Goal: Transaction & Acquisition: Purchase product/service

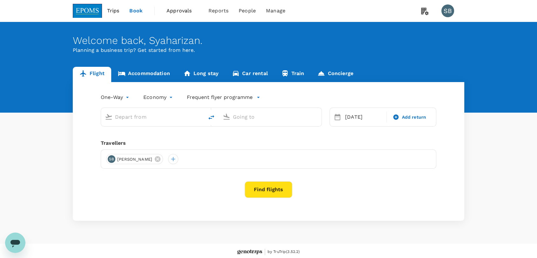
type input "Kuala Lumpur Intl (KUL)"
type input "Kota Kinabalu Intl (BKI)"
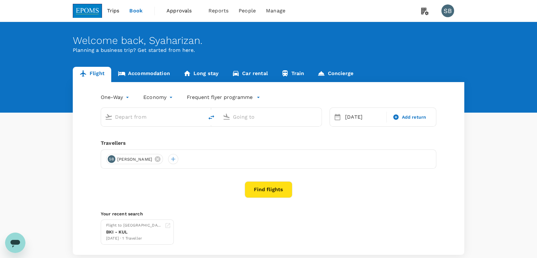
type input "Kuala Lumpur Intl (KUL)"
type input "Kota Kinabalu Intl (BKI)"
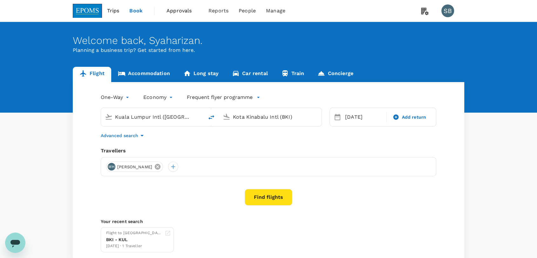
click at [161, 166] on icon at bounding box center [157, 166] width 7 height 7
click at [109, 168] on div at bounding box center [111, 166] width 10 height 10
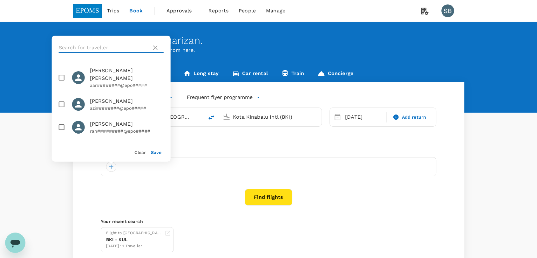
click at [73, 49] on input "text" at bounding box center [104, 48] width 90 height 10
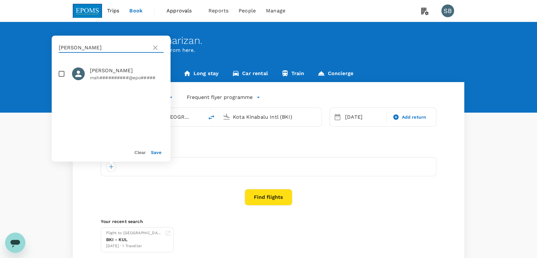
type input "mahadir"
click at [63, 72] on input "checkbox" at bounding box center [61, 73] width 13 height 13
checkbox input "true"
click at [158, 155] on div "Save" at bounding box center [154, 149] width 16 height 13
click at [158, 154] on button "Save" at bounding box center [156, 152] width 10 height 5
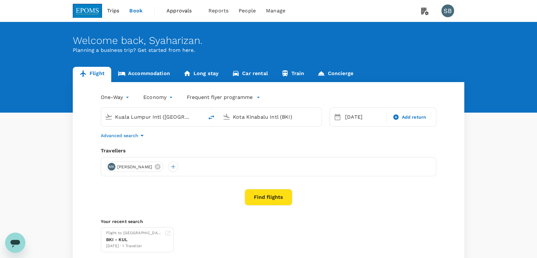
click at [134, 112] on input "Kuala Lumpur Intl (KUL)" at bounding box center [152, 117] width 75 height 10
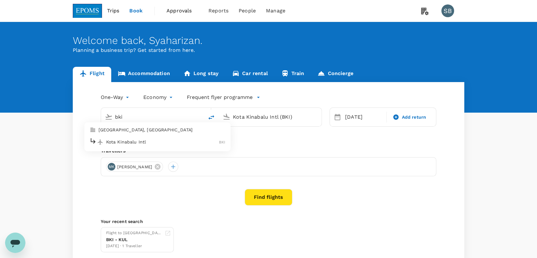
click at [143, 143] on p "Kota Kinabalu Intl" at bounding box center [162, 142] width 113 height 6
type input "Kota Kinabalu Intl (BKI)"
click at [245, 120] on input "Kota Kinabalu Intl (BKI)" at bounding box center [270, 117] width 75 height 10
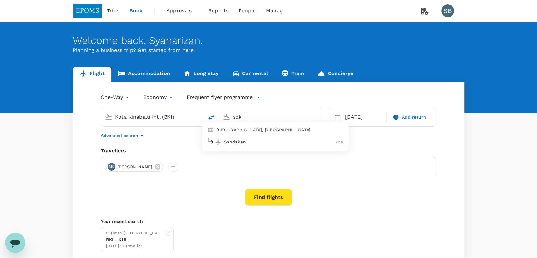
click at [237, 139] on p "Sandakan" at bounding box center [280, 142] width 112 height 6
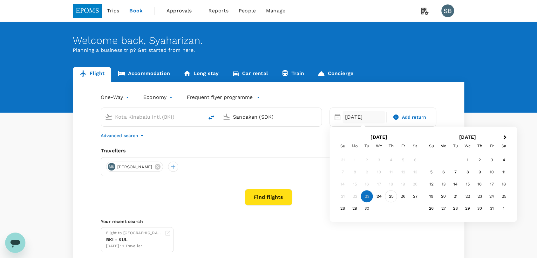
type input "Sandakan (SDK)"
click at [389, 193] on div "25" at bounding box center [391, 196] width 12 height 12
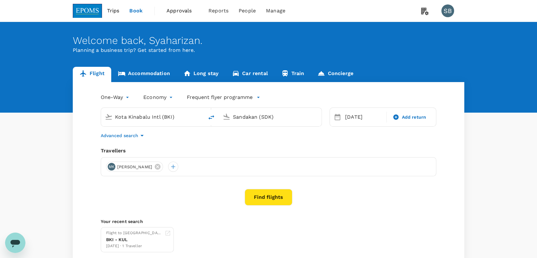
click at [255, 193] on button "Find flights" at bounding box center [269, 197] width 48 height 17
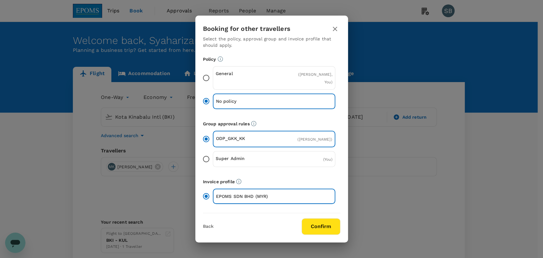
click at [326, 223] on button "Confirm" at bounding box center [320, 226] width 39 height 17
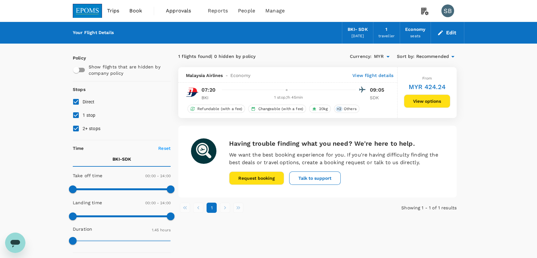
click at [74, 105] on input "Direct" at bounding box center [75, 101] width 13 height 13
checkbox input "false"
click at [78, 9] on img at bounding box center [87, 11] width 29 height 14
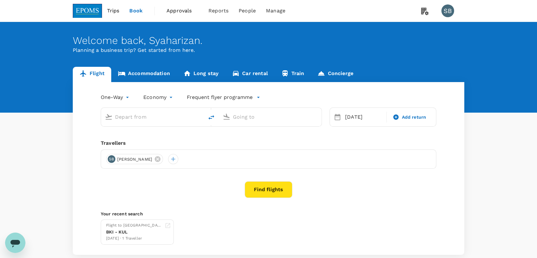
type input "Kota Kinabalu Intl (BKI)"
type input "Sandakan (SDK)"
type input "Kota Kinabalu Intl (BKI)"
type input "Sandakan (SDK)"
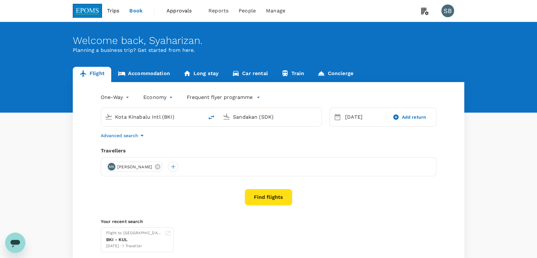
click at [162, 120] on input "Kota Kinabalu Intl (BKI)" at bounding box center [152, 117] width 75 height 10
click at [149, 141] on p "Lahad Datu Airport" at bounding box center [162, 142] width 112 height 6
type input "Lahad Datu Airport (LDU)"
click at [275, 198] on button "Find flights" at bounding box center [269, 197] width 48 height 17
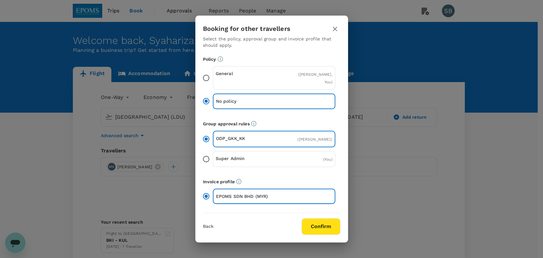
click at [315, 226] on button "Confirm" at bounding box center [320, 226] width 39 height 17
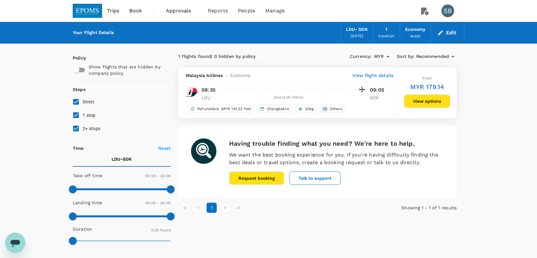
click at [87, 12] on img at bounding box center [87, 11] width 29 height 14
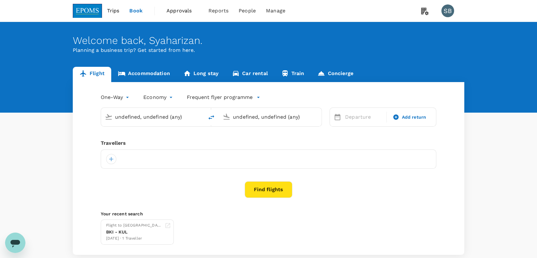
type input "Lahad Datu Airport (LDU)"
type input "Sandakan (SDK)"
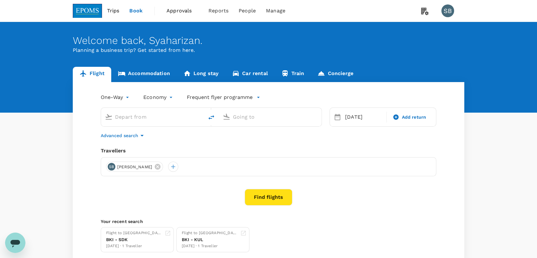
type input "Lahad Datu Airport (LDU)"
type input "Sandakan (SDK)"
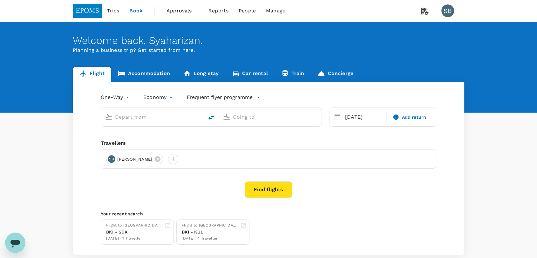
type input "Lahad Datu Airport (LDU)"
type input "Sandakan (SDK)"
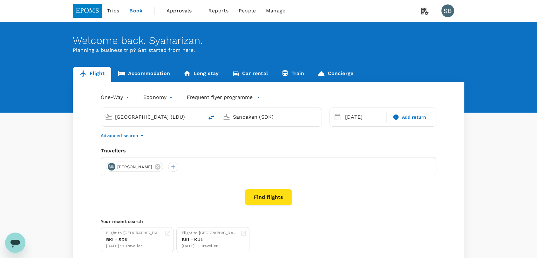
click at [148, 116] on input "Lahad Datu Airport (LDU)" at bounding box center [152, 117] width 75 height 10
click at [143, 141] on p "Tawau" at bounding box center [161, 142] width 111 height 6
type input "Tawau (TWU)"
click at [275, 198] on button "Find flights" at bounding box center [269, 197] width 48 height 17
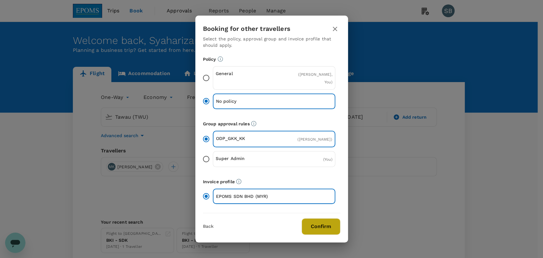
click at [315, 229] on button "Confirm" at bounding box center [320, 226] width 39 height 17
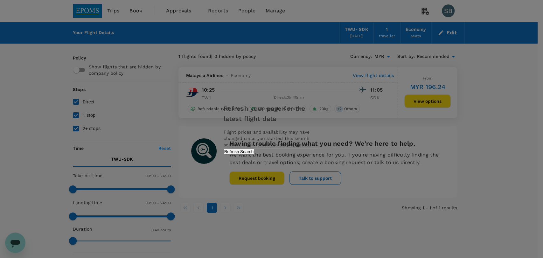
click at [254, 154] on button "Refresh Search" at bounding box center [238, 151] width 31 height 6
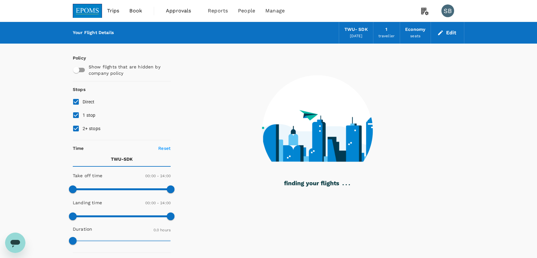
click at [80, 9] on img at bounding box center [87, 11] width 29 height 14
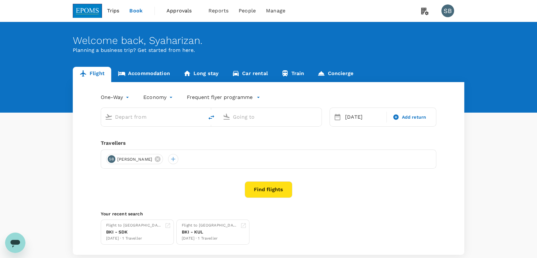
type input "Tawau (TWU)"
type input "Sandakan (SDK)"
type input "Tawau (TWU)"
type input "Sandakan (SDK)"
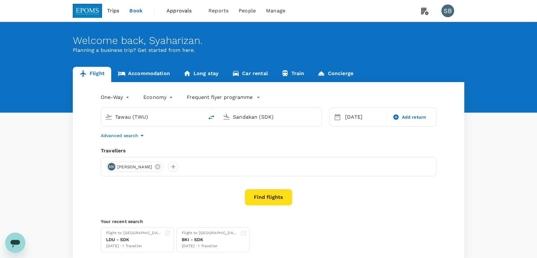
click at [137, 117] on input "Tawau (TWU)" at bounding box center [152, 117] width 75 height 10
click at [135, 138] on div "Kota Kinabalu Intl BKI" at bounding box center [158, 142] width 136 height 10
type input "Kota Kinabalu Intl (BKI)"
click at [264, 203] on button "Find flights" at bounding box center [269, 197] width 48 height 17
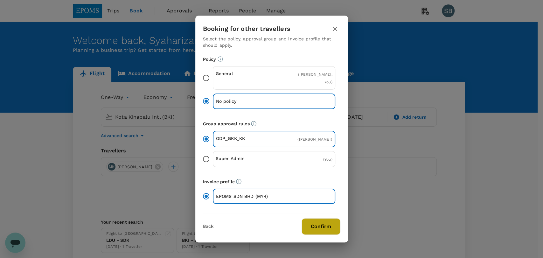
click at [313, 222] on button "Confirm" at bounding box center [320, 226] width 39 height 17
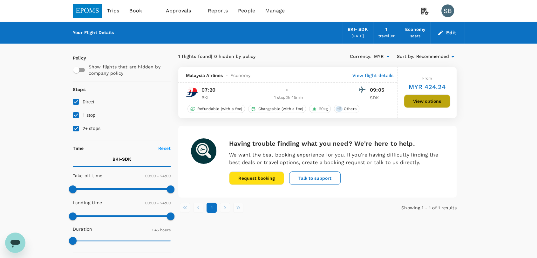
click at [409, 99] on button "View options" at bounding box center [427, 100] width 46 height 13
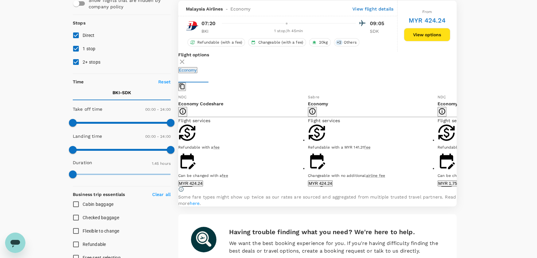
scroll to position [67, 0]
click at [314, 186] on button "MYR 424.24" at bounding box center [320, 183] width 25 height 6
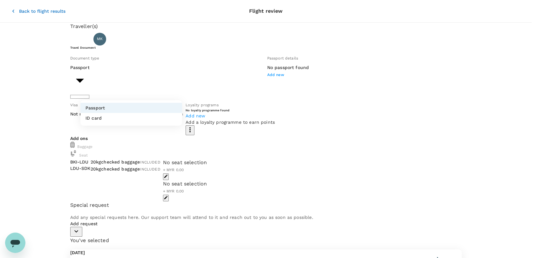
click at [171, 91] on body "Back to flight results Flight review Traveller(s) Traveller 1 : MK MAHADIR KASS…" at bounding box center [268, 215] width 537 height 431
click at [171, 116] on li "ID card" at bounding box center [131, 118] width 102 height 10
type input "Id card"
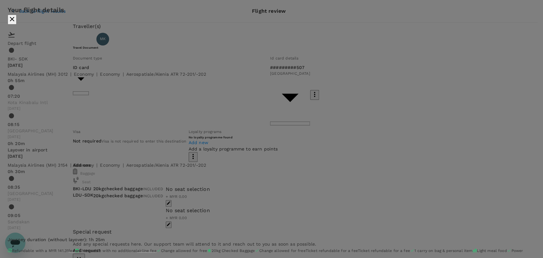
click at [16, 15] on icon "close" at bounding box center [12, 19] width 8 height 8
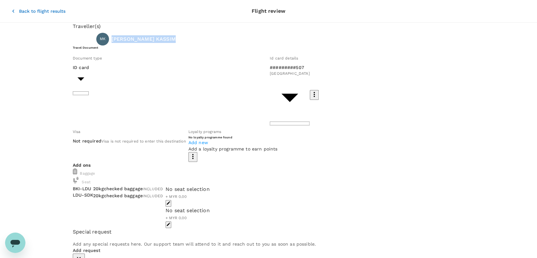
drag, startPoint x: 173, startPoint y: 46, endPoint x: 114, endPoint y: 37, distance: 59.8
click at [114, 37] on div "Traveller 1 : MK MAHADIR KASSIM" at bounding box center [267, 37] width 394 height 15
copy p "MAHADIR KASSIM"
click at [19, 8] on p "Back to flight results" at bounding box center [42, 11] width 46 height 6
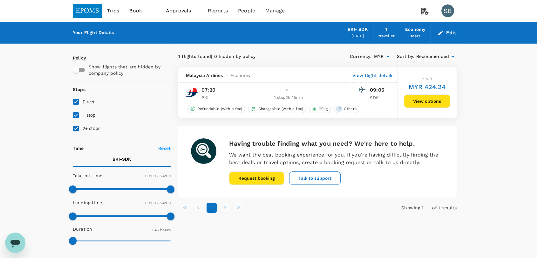
click at [89, 5] on img at bounding box center [87, 11] width 29 height 14
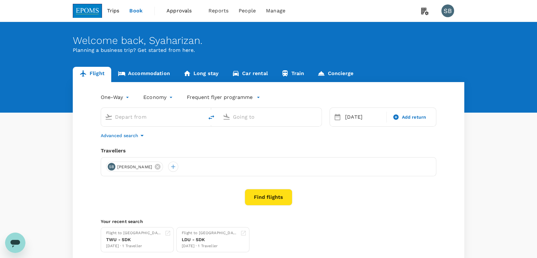
type input "Kota Kinabalu Intl (BKI)"
type input "Sandakan (SDK)"
type input "Kota Kinabalu Intl (BKI)"
type input "Sandakan (SDK)"
click at [345, 118] on div "25 Sep" at bounding box center [364, 117] width 43 height 13
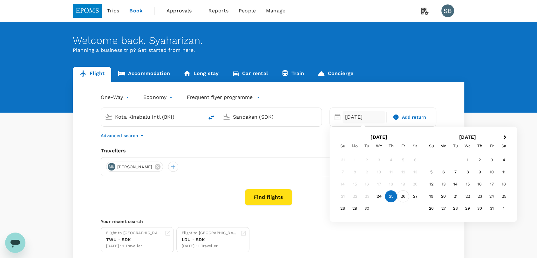
click at [402, 196] on div "26" at bounding box center [403, 196] width 12 height 12
click at [266, 195] on button "Find flights" at bounding box center [269, 197] width 48 height 17
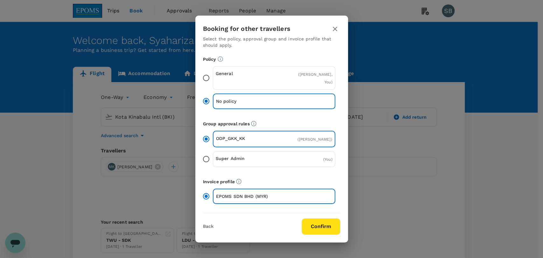
click at [335, 224] on button "Confirm" at bounding box center [320, 226] width 39 height 17
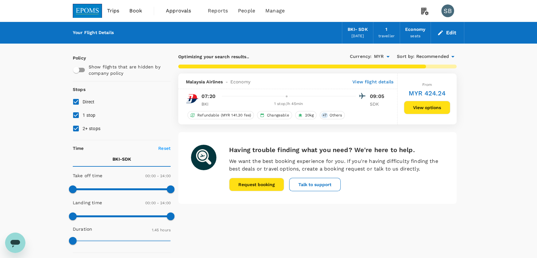
checkbox input "false"
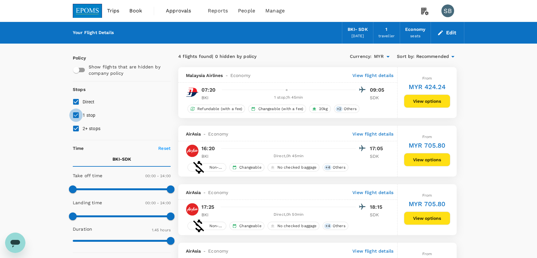
drag, startPoint x: 75, startPoint y: 115, endPoint x: 75, endPoint y: 120, distance: 5.4
click at [74, 115] on input "1 stop" at bounding box center [75, 114] width 13 height 13
checkbox input "false"
click at [76, 125] on input "2+ stops" at bounding box center [75, 128] width 13 height 13
checkbox input "false"
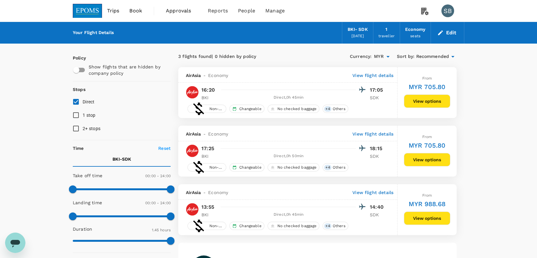
click at [440, 55] on span "Recommended" at bounding box center [432, 56] width 33 height 7
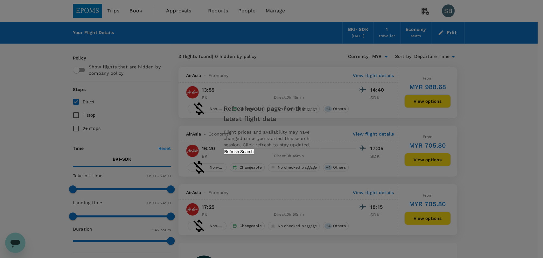
click at [254, 154] on button "Refresh Search" at bounding box center [238, 151] width 31 height 6
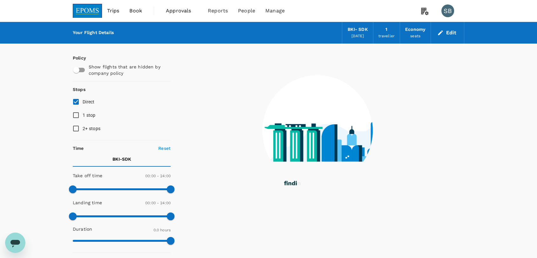
click at [86, 8] on img at bounding box center [87, 11] width 29 height 14
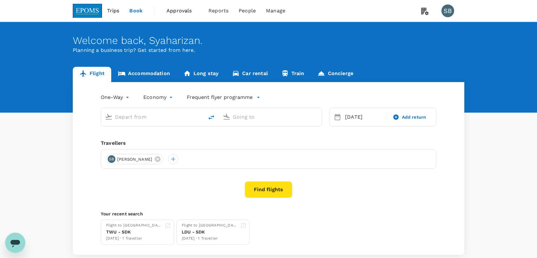
type input "Kota Kinabalu Intl (BKI)"
type input "Sandakan (SDK)"
type input "Kota Kinabalu Intl (BKI)"
type input "Sandakan (SDK)"
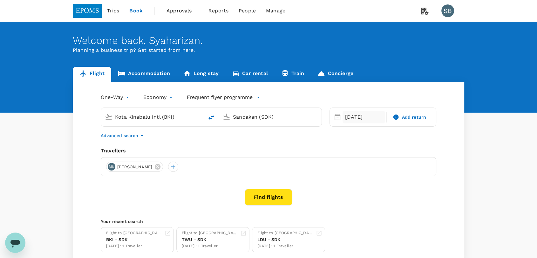
click at [360, 118] on div "26 Sep" at bounding box center [364, 117] width 43 height 13
click at [393, 194] on div "25" at bounding box center [391, 196] width 12 height 12
click at [277, 197] on button "Find flights" at bounding box center [269, 197] width 48 height 17
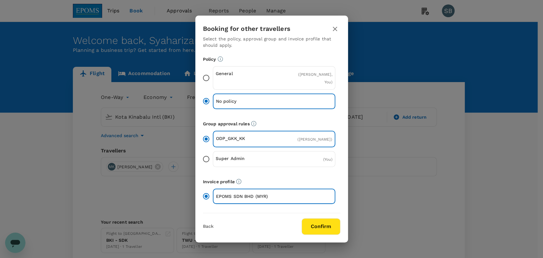
click at [335, 23] on div "Booking for other travellers Select the policy, approval group and invoice prof…" at bounding box center [271, 129] width 153 height 226
click at [334, 29] on icon "button" at bounding box center [335, 29] width 4 height 4
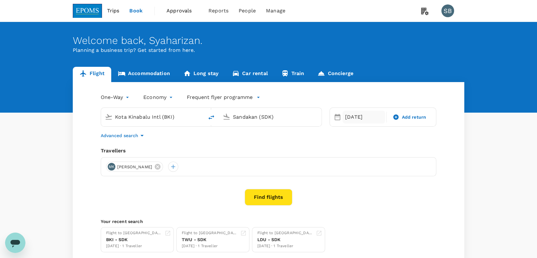
click at [357, 118] on div "25 Sep" at bounding box center [364, 117] width 43 height 13
click at [407, 197] on div "26" at bounding box center [403, 196] width 12 height 12
click at [264, 197] on button "Find flights" at bounding box center [269, 197] width 48 height 17
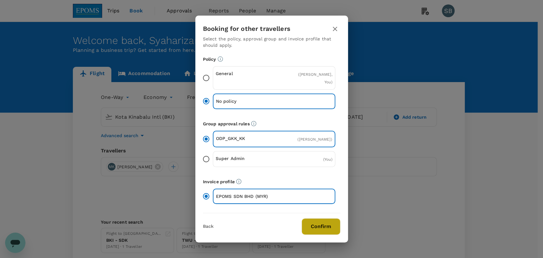
click at [310, 224] on button "Confirm" at bounding box center [320, 226] width 39 height 17
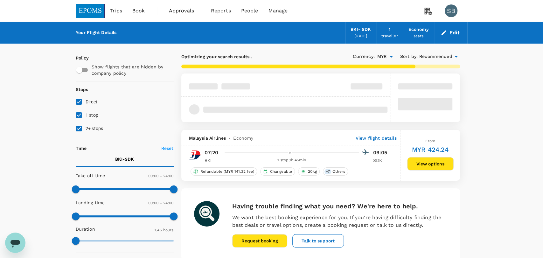
checkbox input "false"
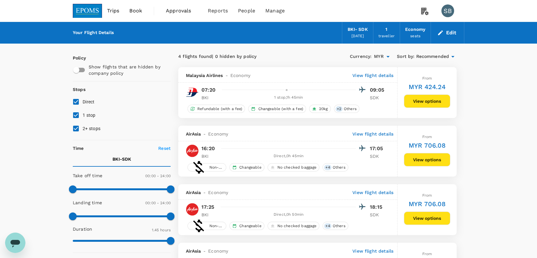
click at [416, 104] on button "View options" at bounding box center [427, 100] width 46 height 13
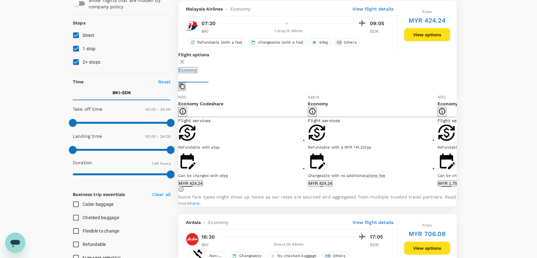
scroll to position [67, 0]
click at [317, 184] on button "MYR 424.24" at bounding box center [320, 183] width 25 height 6
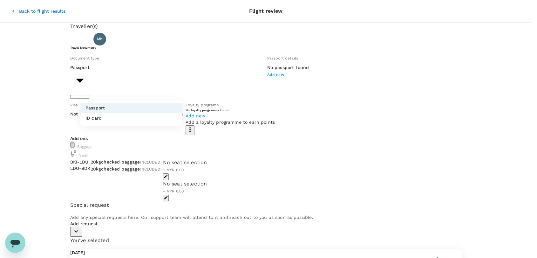
click at [145, 93] on body "Back to flight results Flight review Traveller(s) Traveller 1 : MK MAHADIR KASS…" at bounding box center [268, 215] width 537 height 431
click at [147, 116] on li "ID card" at bounding box center [131, 118] width 102 height 10
type input "Id card"
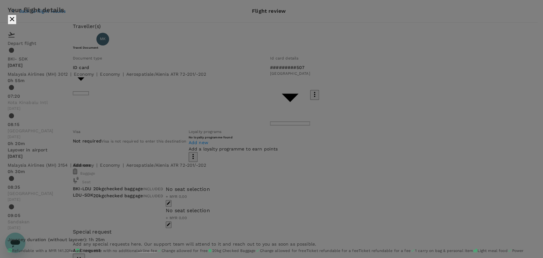
click at [17, 22] on button "close" at bounding box center [12, 20] width 9 height 10
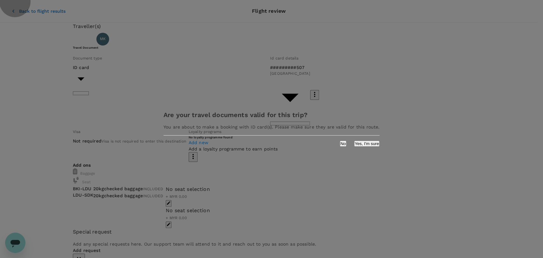
click at [354, 146] on button "Yes, I'm sure" at bounding box center [366, 144] width 25 height 6
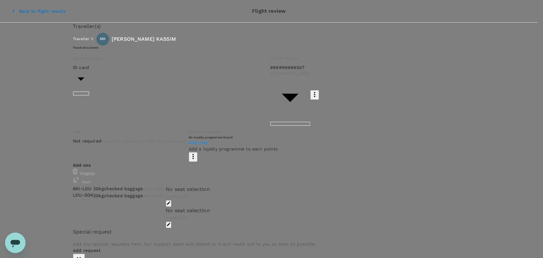
type input "9ea61a02-274a-4f65-9d5b-ca51ac7b2cfc"
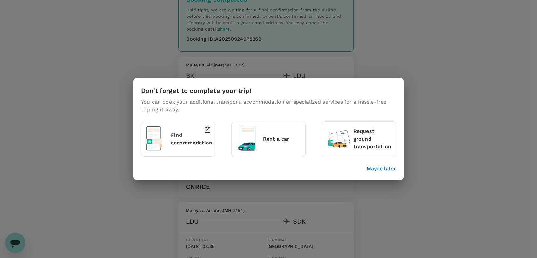
scroll to position [71, 0]
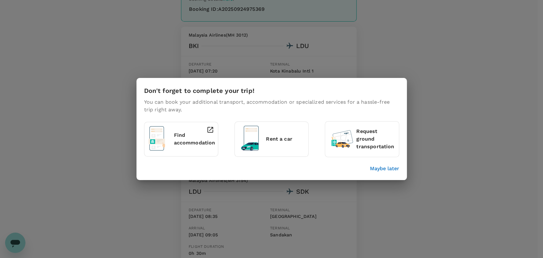
click at [371, 171] on p "Maybe later" at bounding box center [384, 169] width 29 height 8
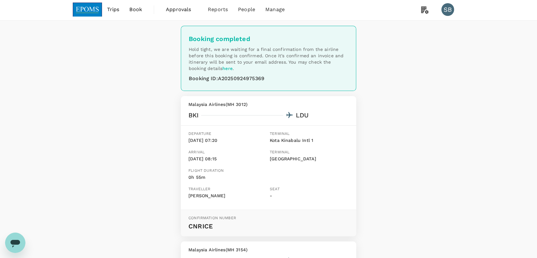
scroll to position [0, 0]
click at [98, 9] on img at bounding box center [87, 11] width 29 height 14
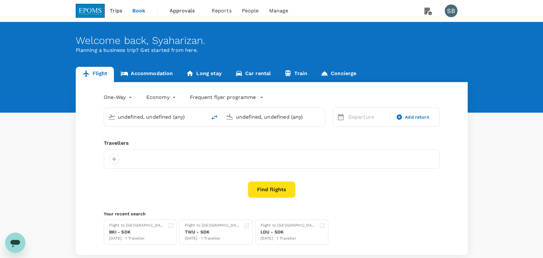
type input "Kota Kinabalu Intl (BKI)"
type input "Sandakan (SDK)"
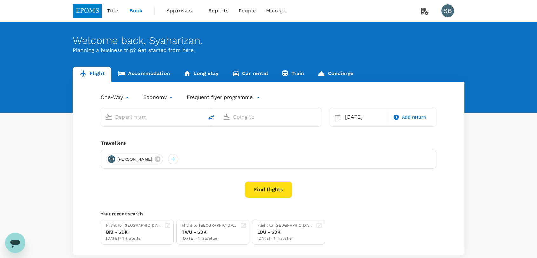
type input "Kota Kinabalu Intl (BKI)"
type input "Sandakan (SDK)"
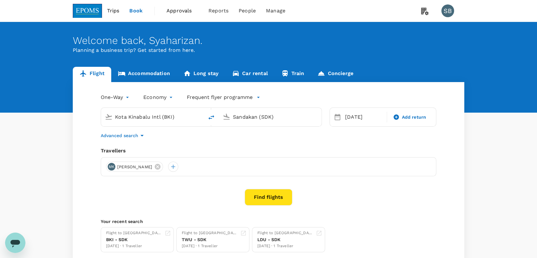
click at [140, 72] on link "Accommodation" at bounding box center [143, 74] width 65 height 15
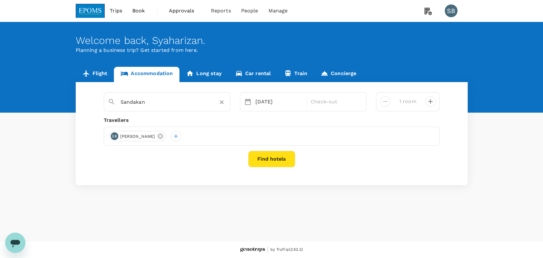
type input "4 rooms"
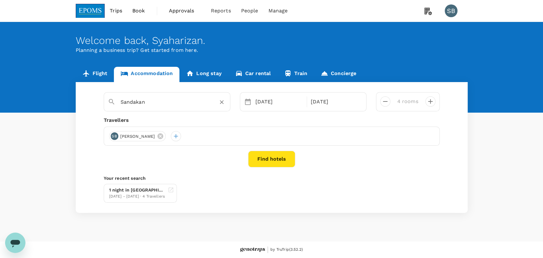
type input "Eminent Hotel"
click at [381, 135] on icon at bounding box center [381, 136] width 6 height 6
click at [320, 134] on icon at bounding box center [321, 136] width 6 height 6
click at [226, 136] on icon at bounding box center [222, 136] width 7 height 7
click at [164, 135] on icon at bounding box center [160, 136] width 7 height 7
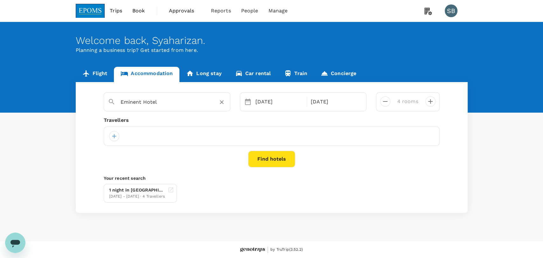
click at [219, 102] on icon "Clear" at bounding box center [221, 102] width 6 height 6
click at [114, 137] on div at bounding box center [114, 136] width 10 height 10
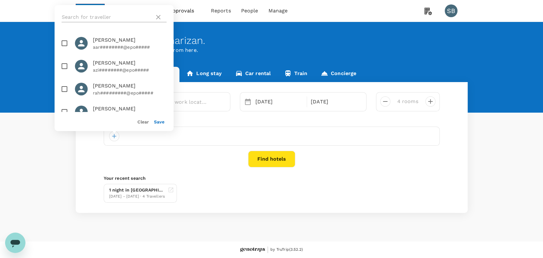
click at [92, 18] on input "text" at bounding box center [107, 17] width 90 height 10
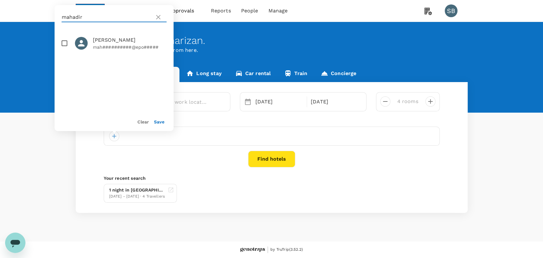
type input "mahadir"
click at [65, 42] on input "checkbox" at bounding box center [64, 43] width 13 height 13
checkbox input "true"
click at [159, 121] on button "Save" at bounding box center [159, 121] width 10 height 5
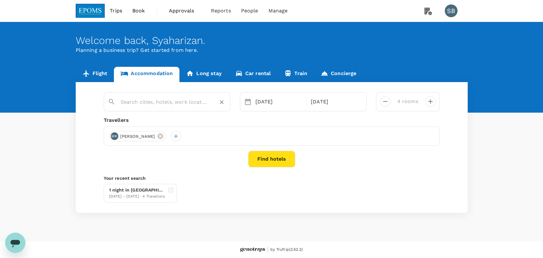
click at [156, 101] on input "text" at bounding box center [164, 102] width 88 height 10
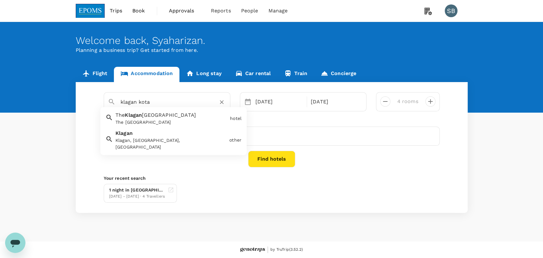
click at [157, 116] on span "Riverson Hotel & Residence" at bounding box center [169, 115] width 54 height 6
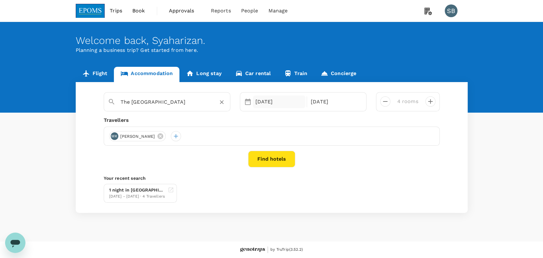
type input "The [GEOGRAPHIC_DATA]"
click at [267, 100] on div "24 Sep" at bounding box center [279, 101] width 53 height 13
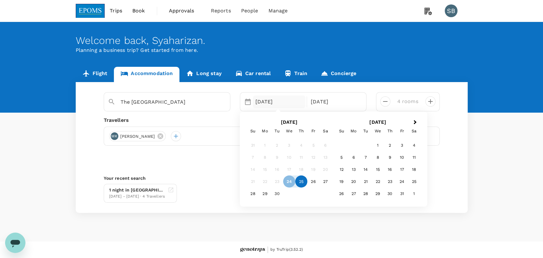
click at [298, 177] on div "25" at bounding box center [301, 181] width 12 height 12
click at [317, 182] on div "26" at bounding box center [313, 181] width 12 height 12
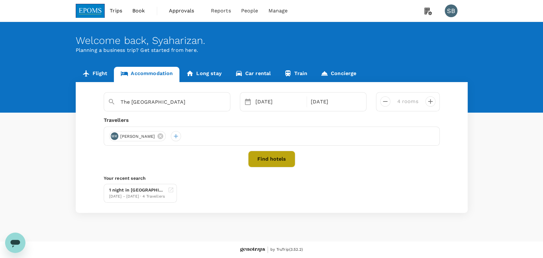
click at [278, 156] on button "Find hotels" at bounding box center [271, 159] width 47 height 17
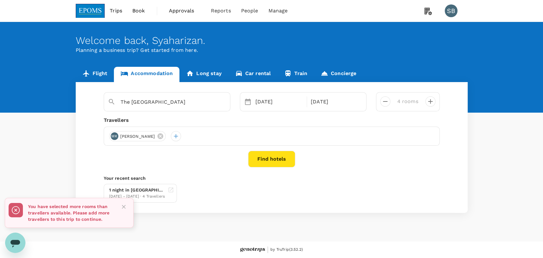
click at [382, 101] on icon "decrease" at bounding box center [385, 102] width 8 height 8
type input "1 room"
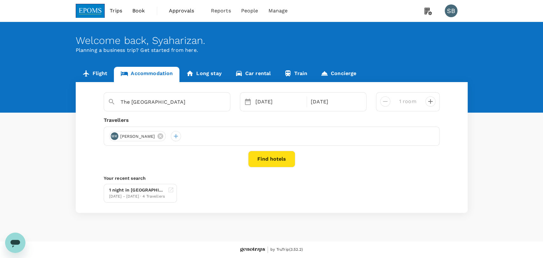
click at [282, 158] on button "Find hotels" at bounding box center [271, 159] width 47 height 17
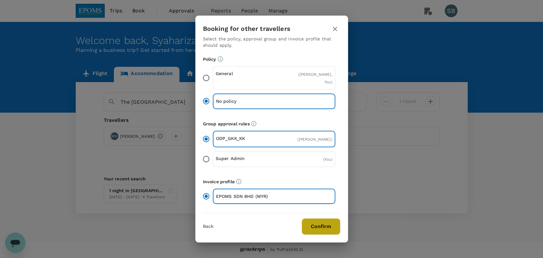
click at [326, 224] on button "Confirm" at bounding box center [320, 226] width 39 height 17
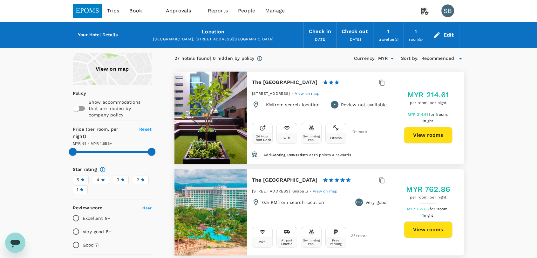
click at [443, 141] on button "View rooms" at bounding box center [428, 135] width 49 height 17
type input "1657.6"
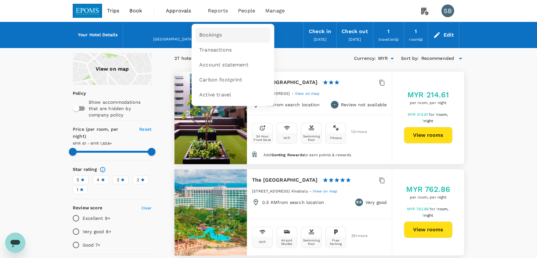
click at [222, 41] on link "Bookings" at bounding box center [233, 35] width 75 height 15
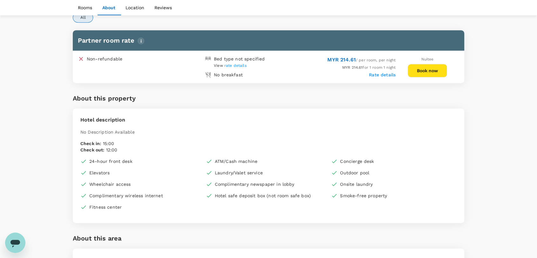
scroll to position [282, 0]
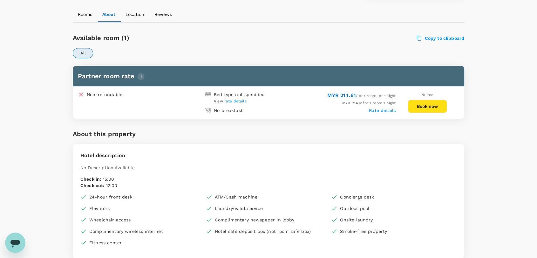
click at [442, 101] on button "Book now" at bounding box center [427, 106] width 39 height 13
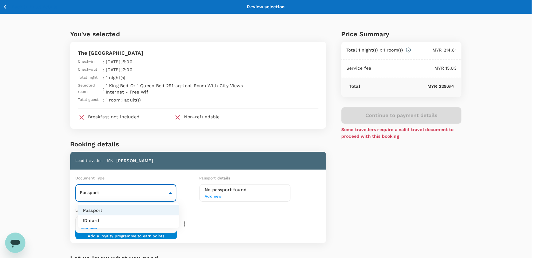
click at [163, 191] on body "Back to hotel details Review selection You've selected The [GEOGRAPHIC_DATA] Ch…" at bounding box center [268, 174] width 537 height 349
click at [156, 222] on li "ID card" at bounding box center [128, 220] width 101 height 10
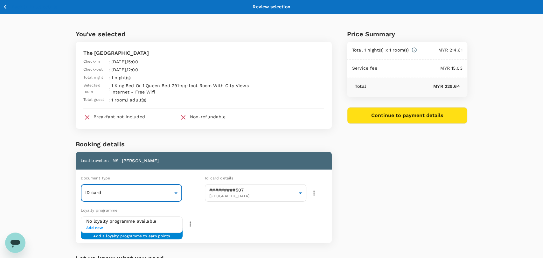
type input "Id card"
click at [407, 118] on button "Continue to payment details" at bounding box center [404, 115] width 120 height 17
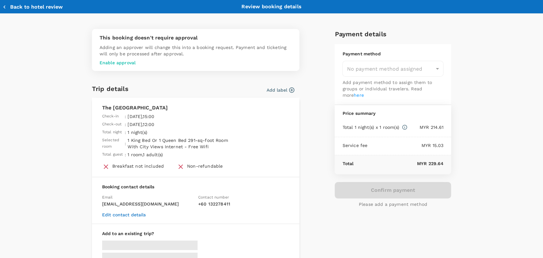
type input "9ea61a02-274a-4f65-9d5b-ca51ac7b2cfc"
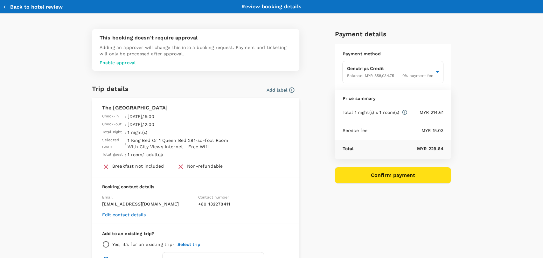
click at [377, 176] on button "Confirm payment" at bounding box center [392, 175] width 116 height 17
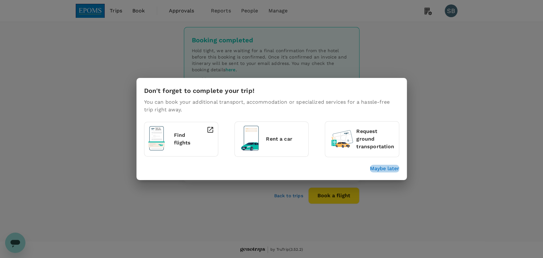
click at [376, 167] on p "Maybe later" at bounding box center [384, 169] width 29 height 8
